Goal: Task Accomplishment & Management: Manage account settings

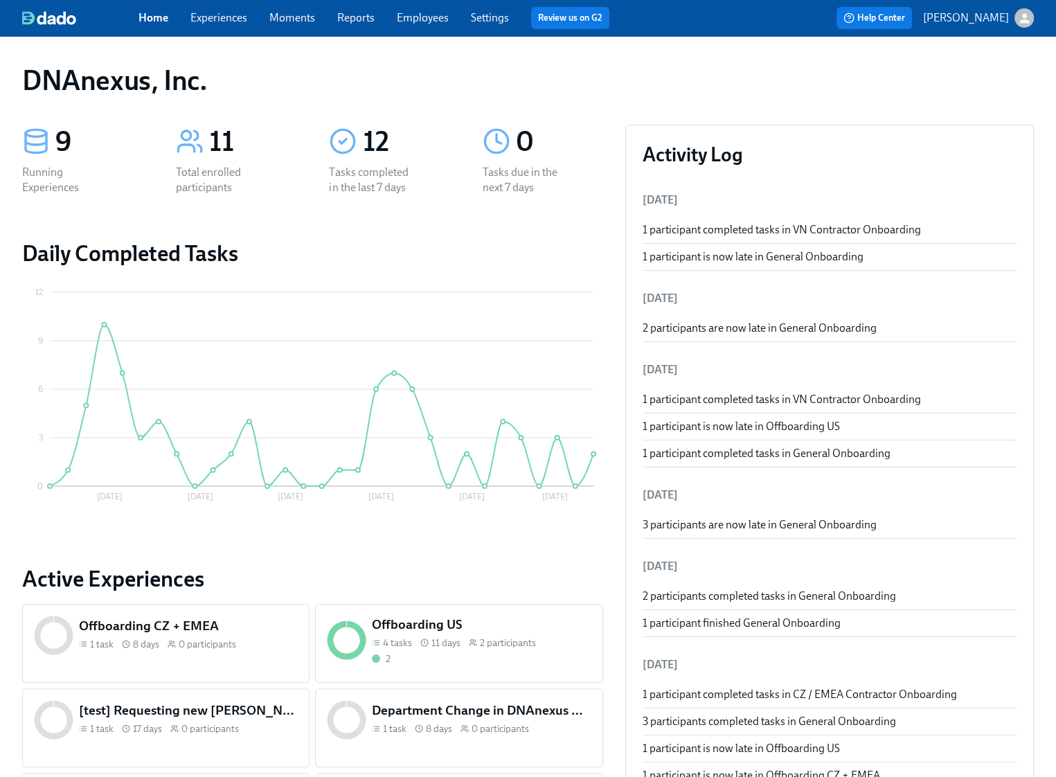
click at [231, 20] on link "Experiences" at bounding box center [218, 17] width 57 height 13
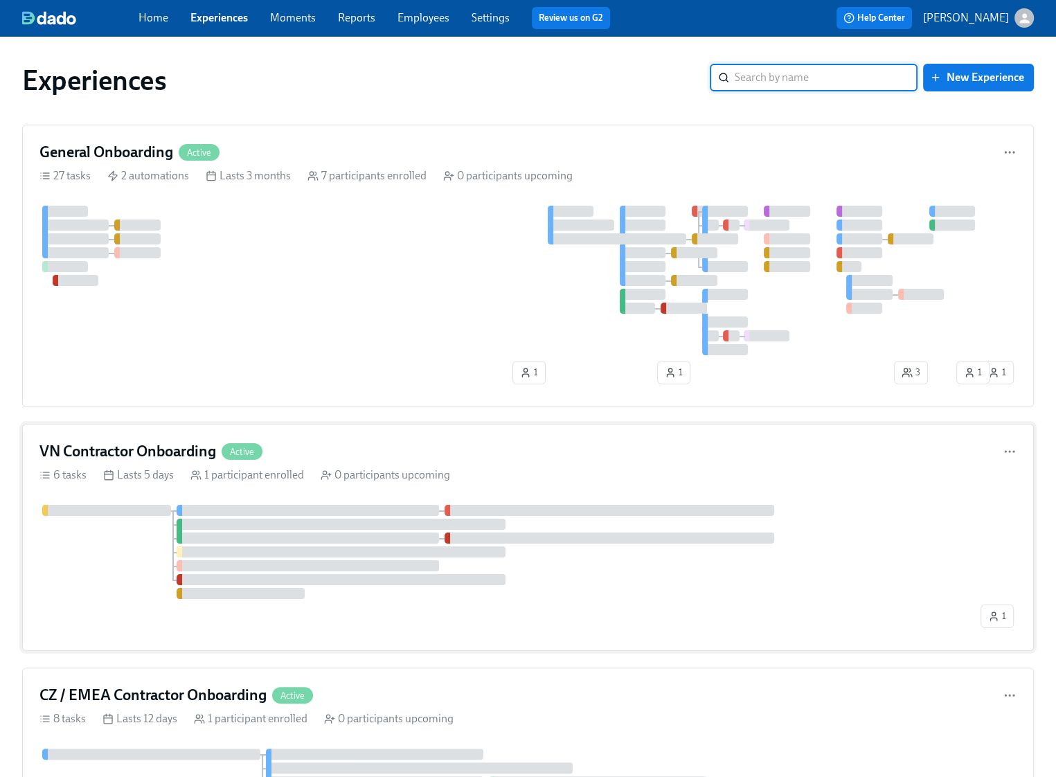
click at [114, 556] on div at bounding box center [508, 552] width 939 height 94
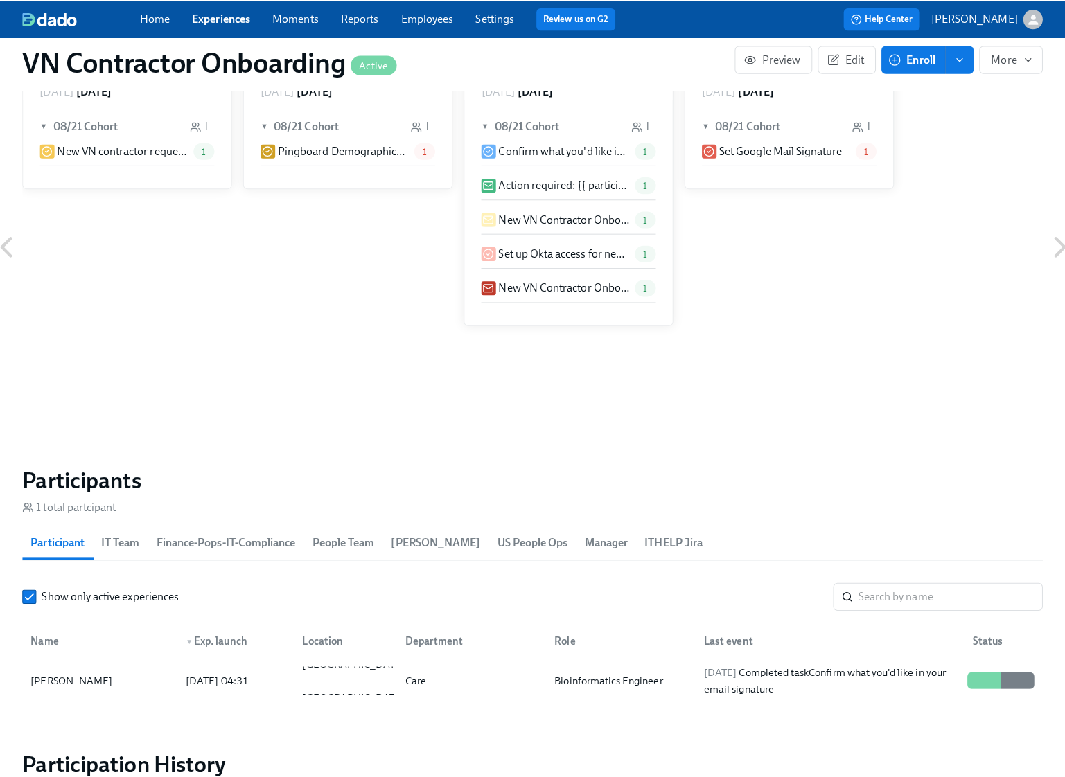
scroll to position [905, 0]
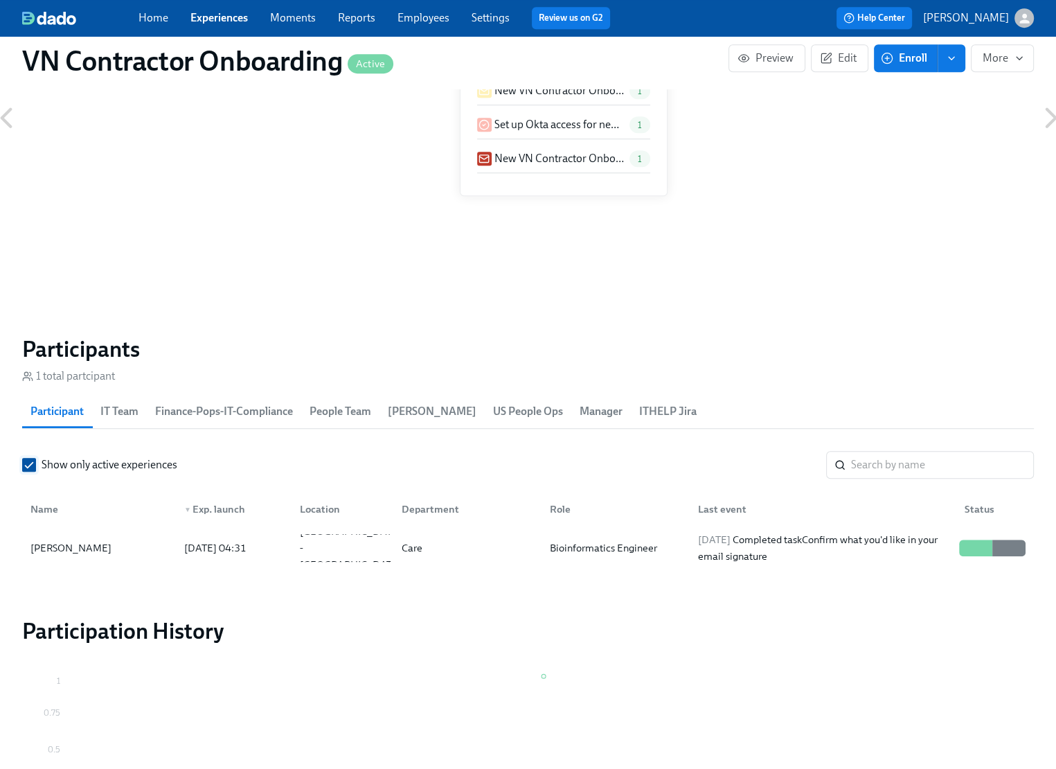
click at [30, 461] on input "Show only active experiences" at bounding box center [29, 465] width 12 height 12
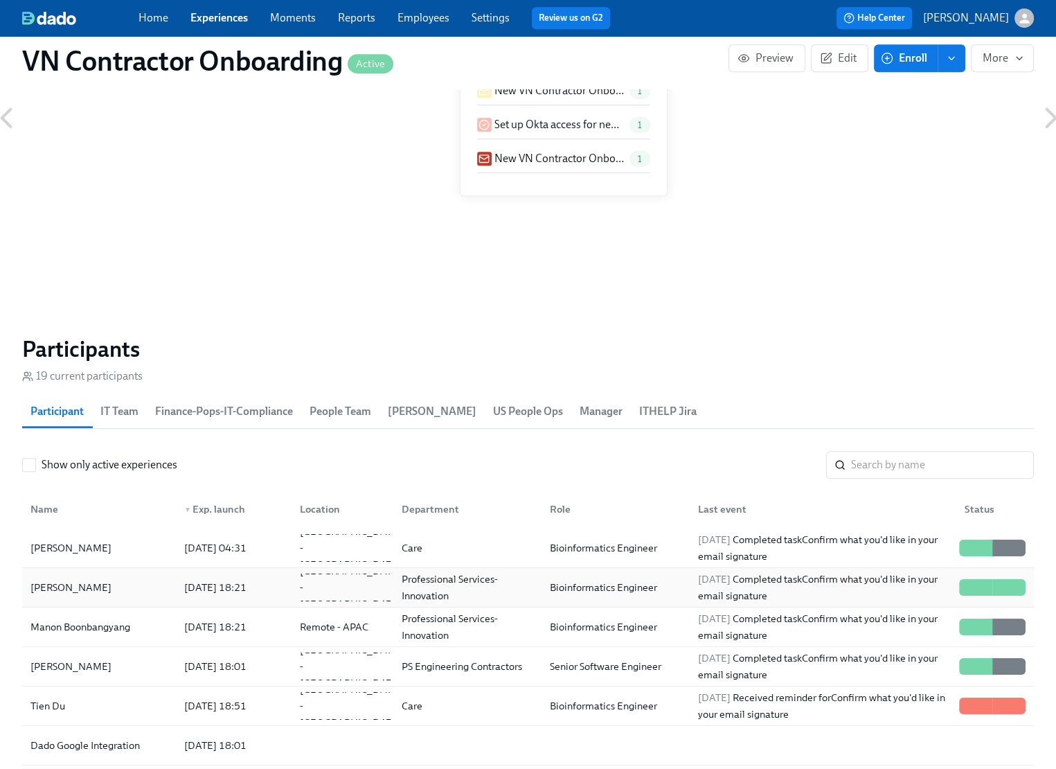
click at [134, 580] on div "[PERSON_NAME]" at bounding box center [99, 588] width 148 height 28
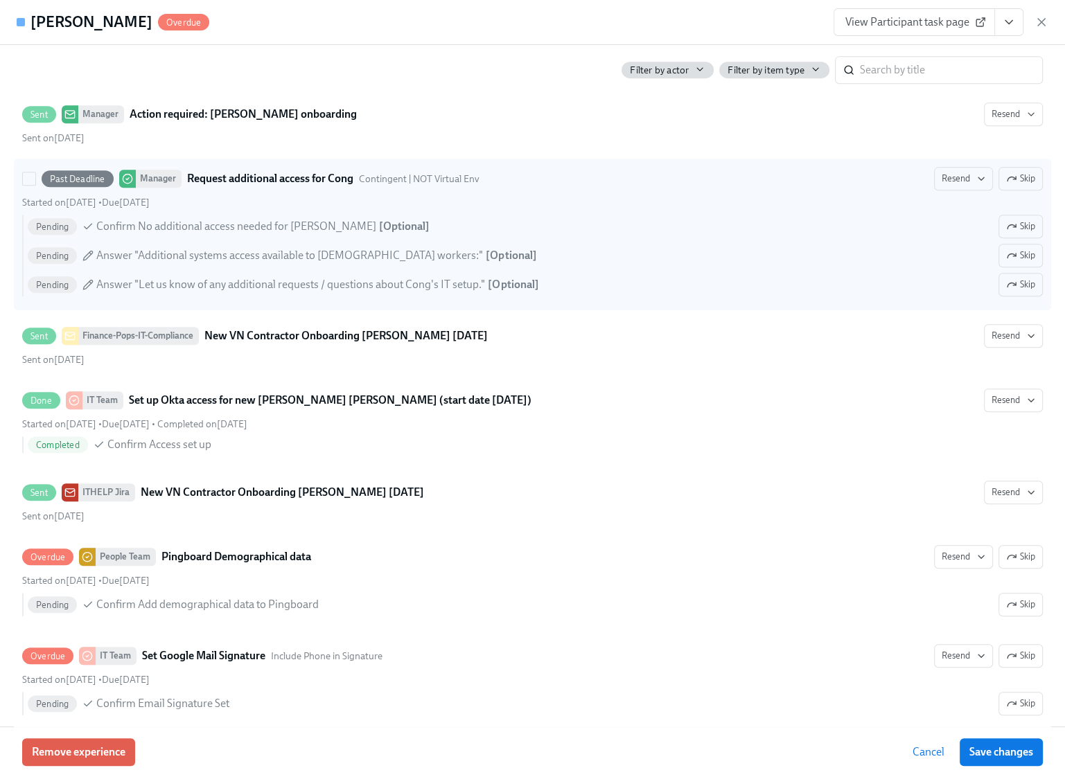
scroll to position [723, 0]
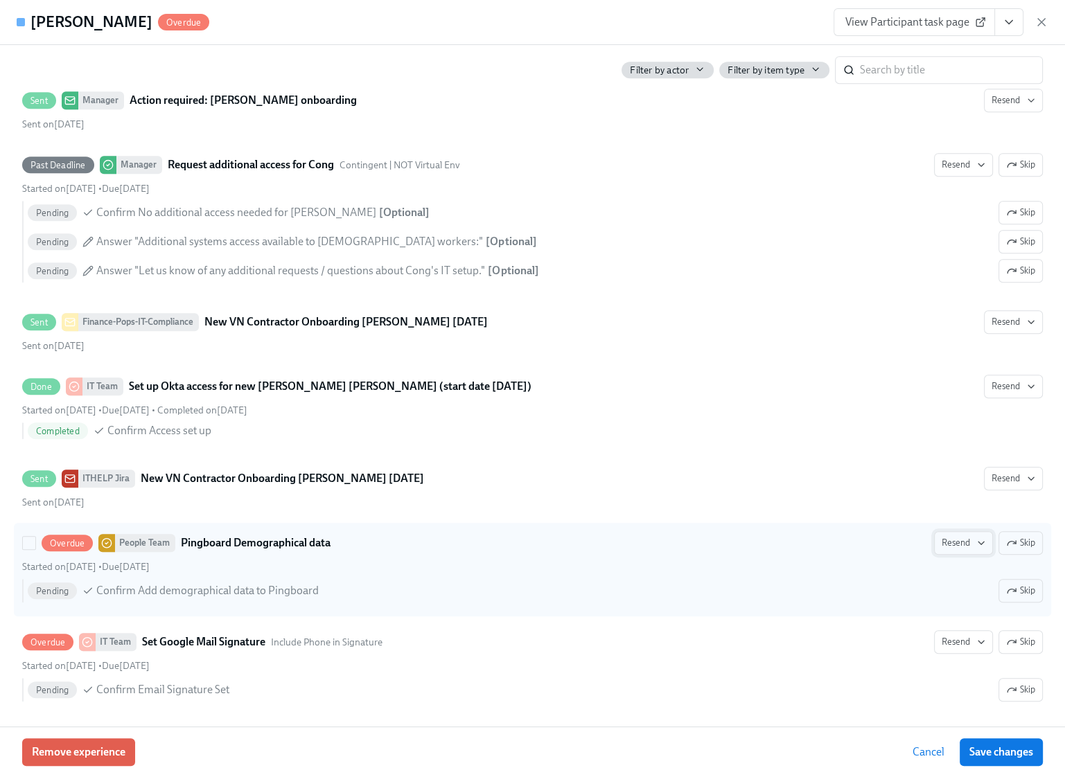
click at [941, 541] on span "Resend" at bounding box center [963, 543] width 44 height 14
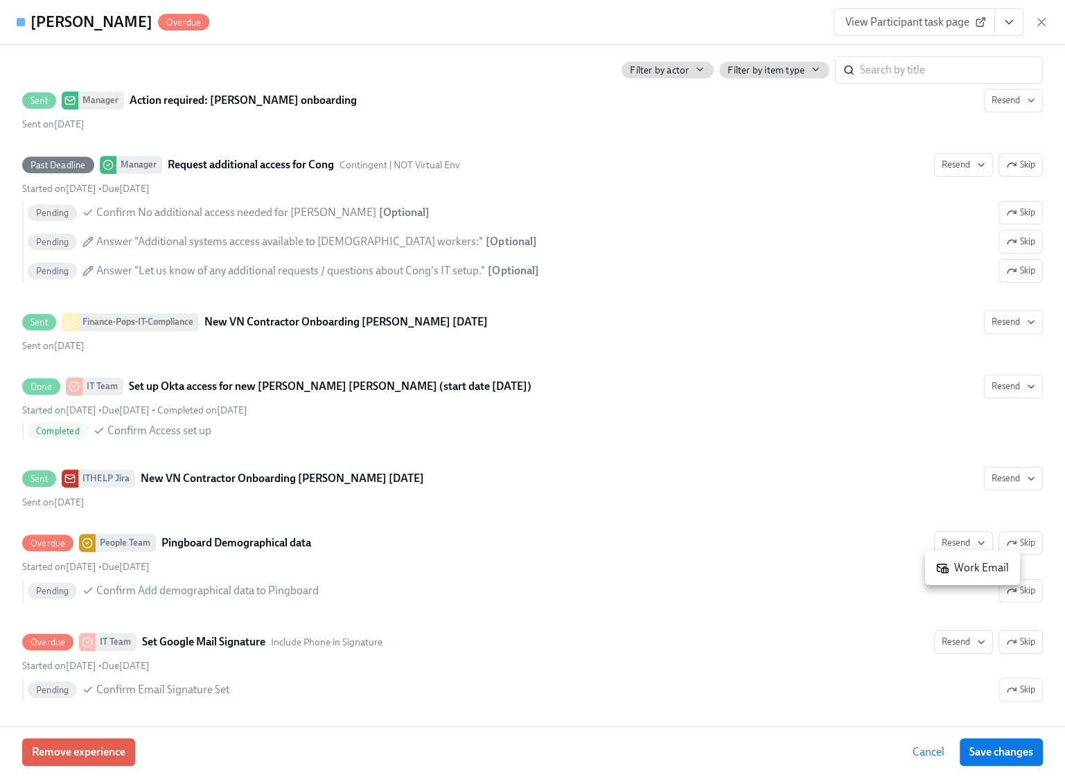
click at [964, 571] on div "Work Email" at bounding box center [972, 567] width 73 height 15
click at [950, 572] on div "Work Email" at bounding box center [943, 567] width 73 height 15
click at [943, 569] on div "Work Email" at bounding box center [943, 567] width 73 height 15
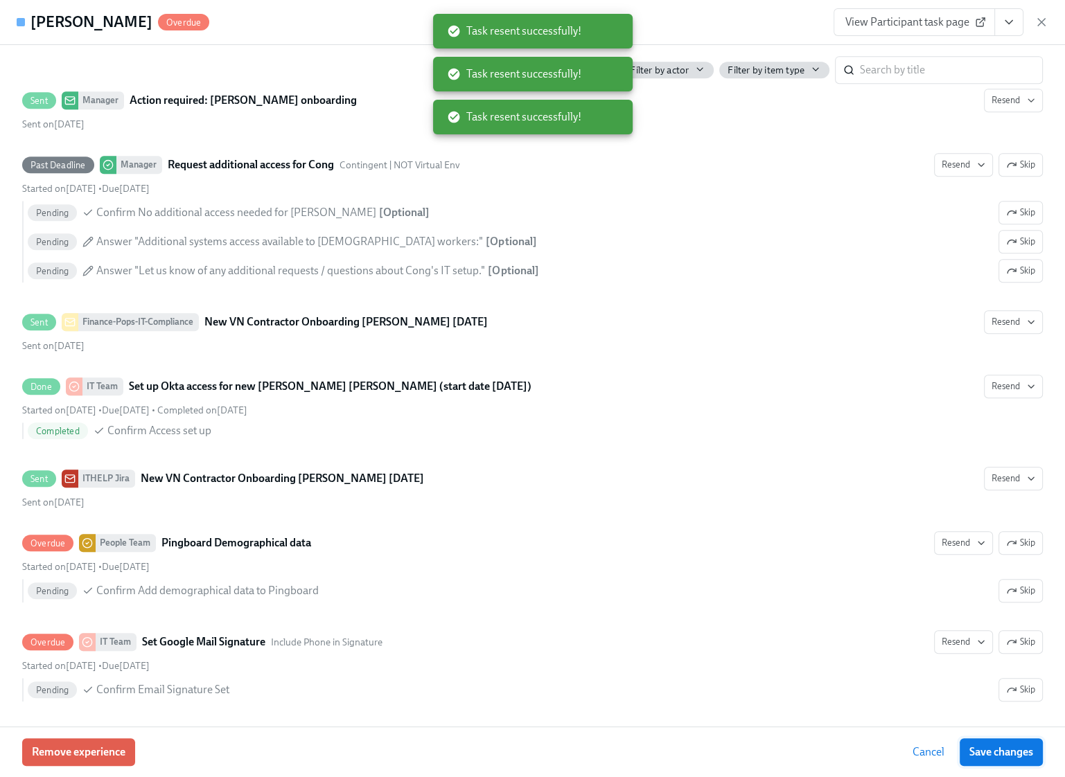
click at [976, 755] on span "Save changes" at bounding box center [1001, 752] width 64 height 14
